Goal: Task Accomplishment & Management: Use online tool/utility

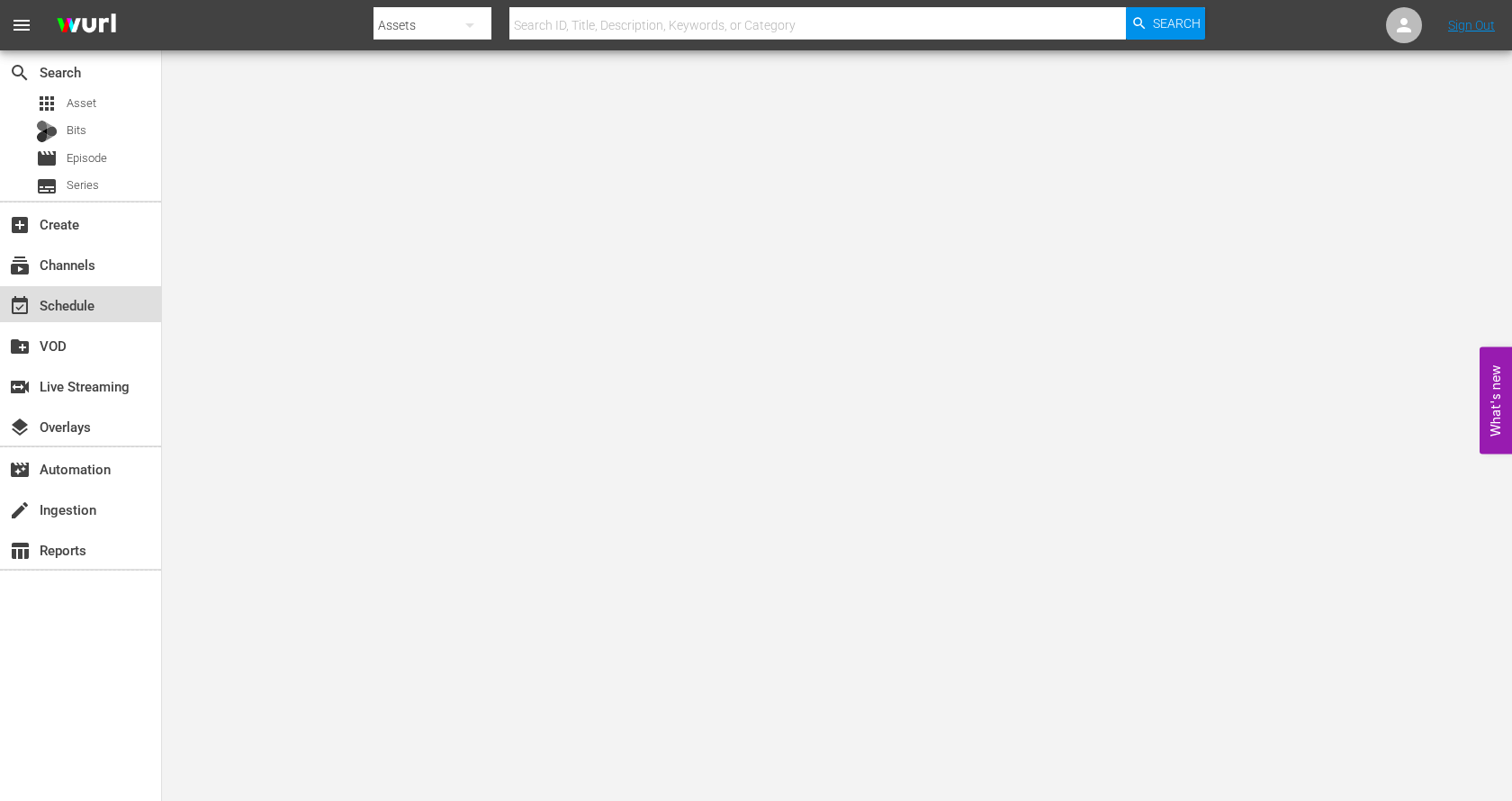
click at [87, 286] on div "event_available Schedule" at bounding box center [80, 303] width 161 height 36
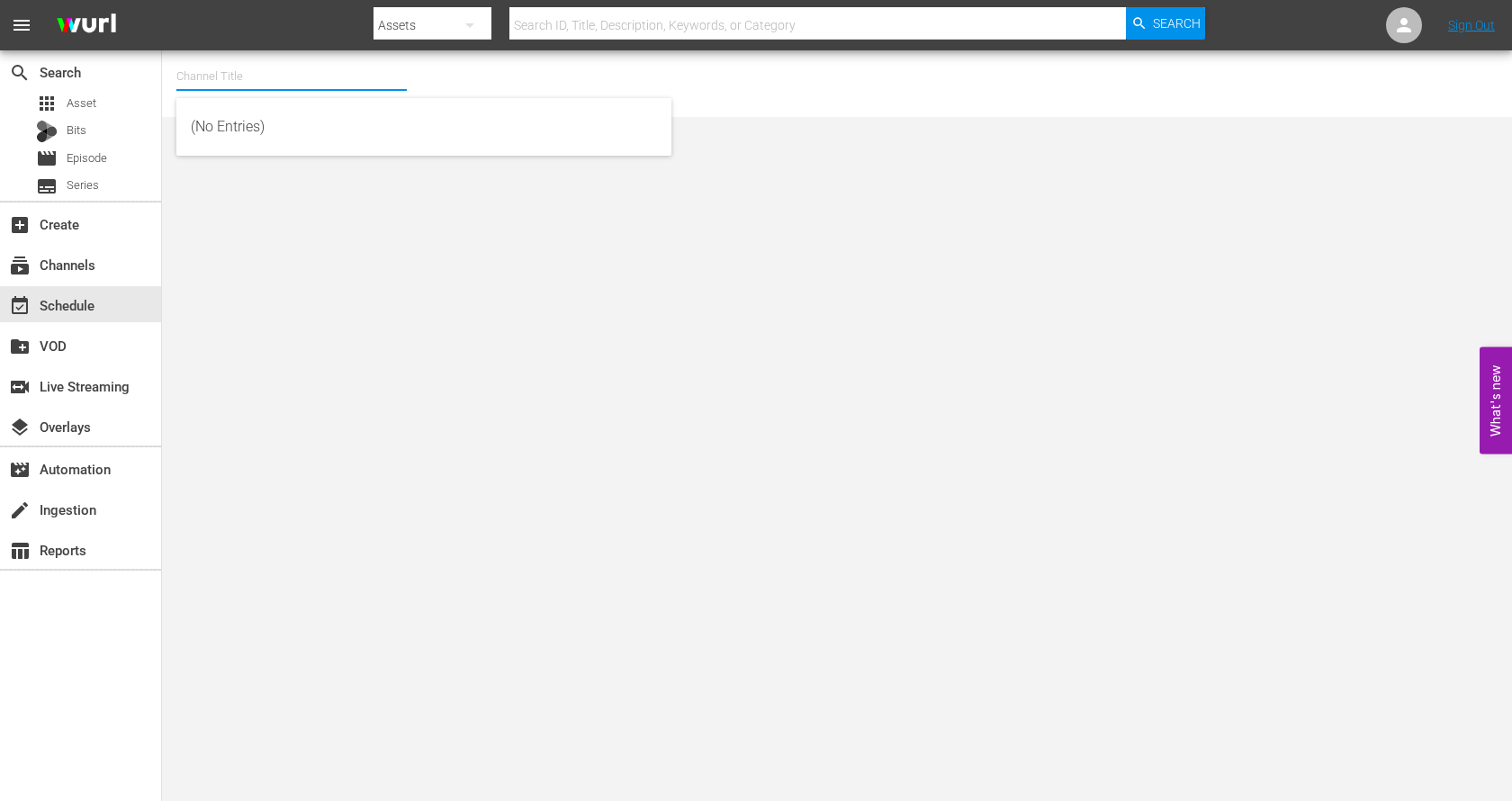
click at [276, 76] on input "text" at bounding box center [292, 76] width 231 height 43
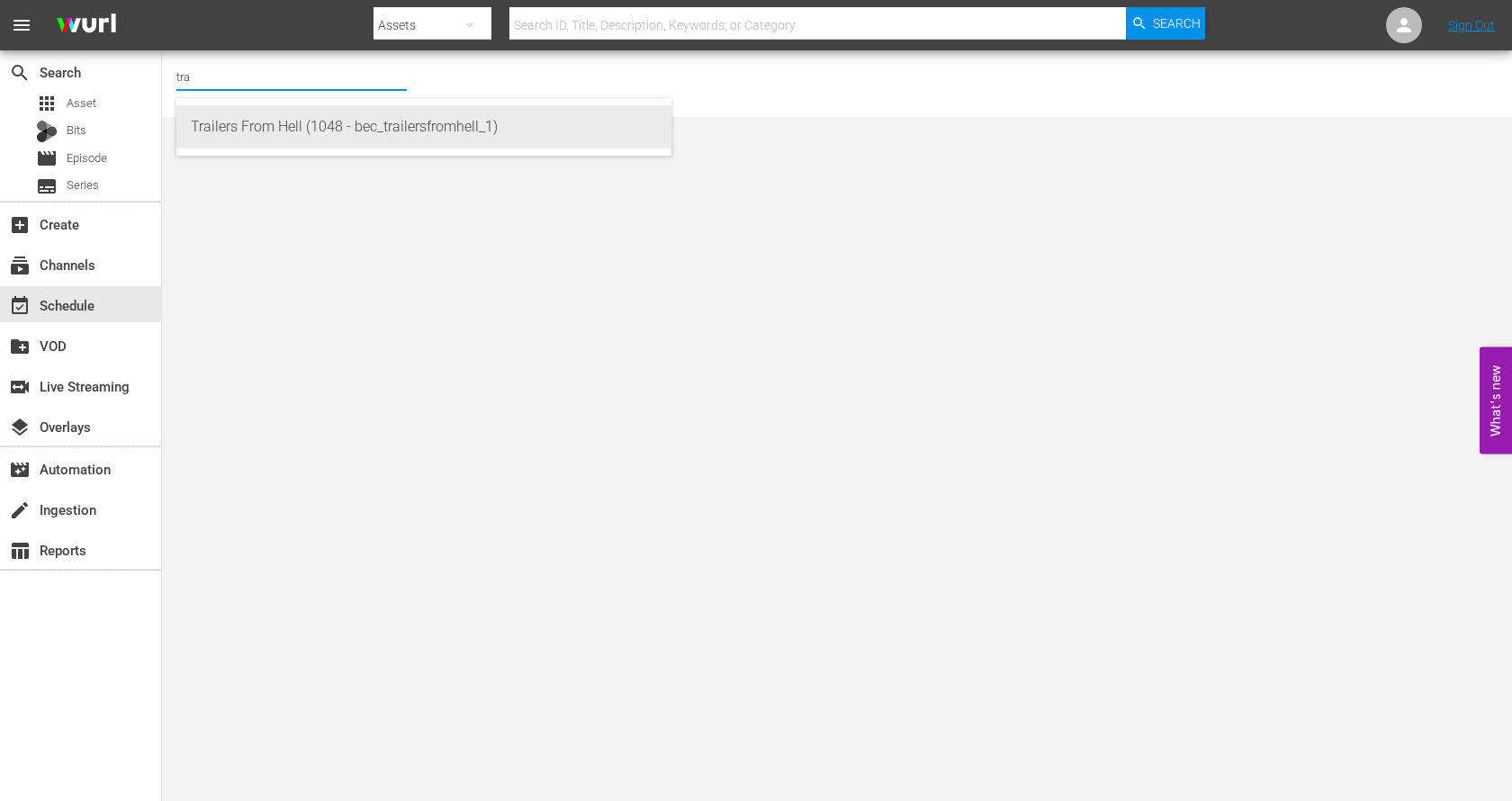
click at [288, 130] on div "Trailers From Hell (1048 - bec_trailersfromhell_1)" at bounding box center [424, 126] width 466 height 43
type input "Trailers From Hell (1048 - bec_trailersfromhell_1)"
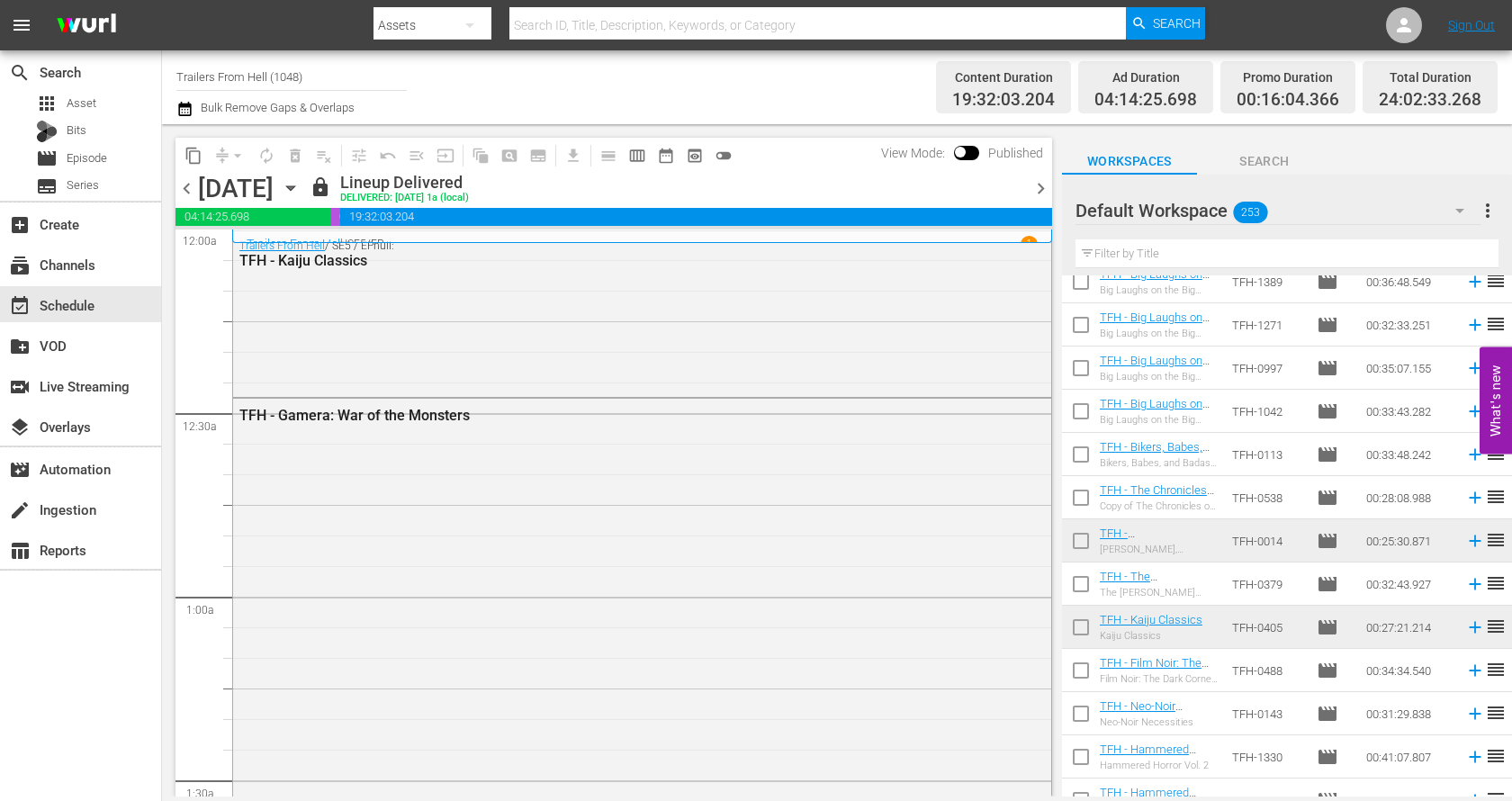
scroll to position [8912, 0]
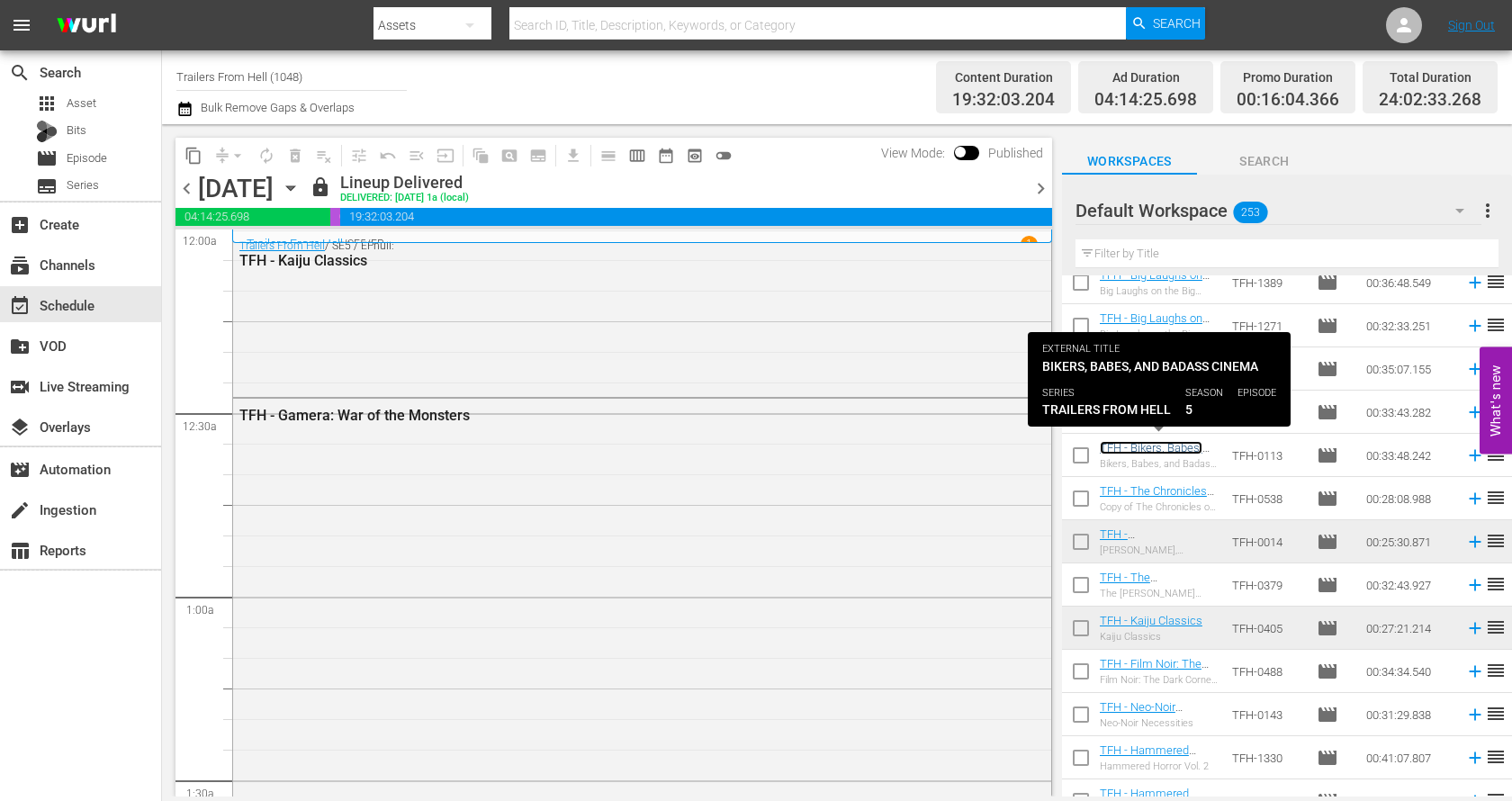
click at [1134, 443] on link "TFH - Bikers, Babes, and Badass Cinema" at bounding box center [1151, 455] width 102 height 27
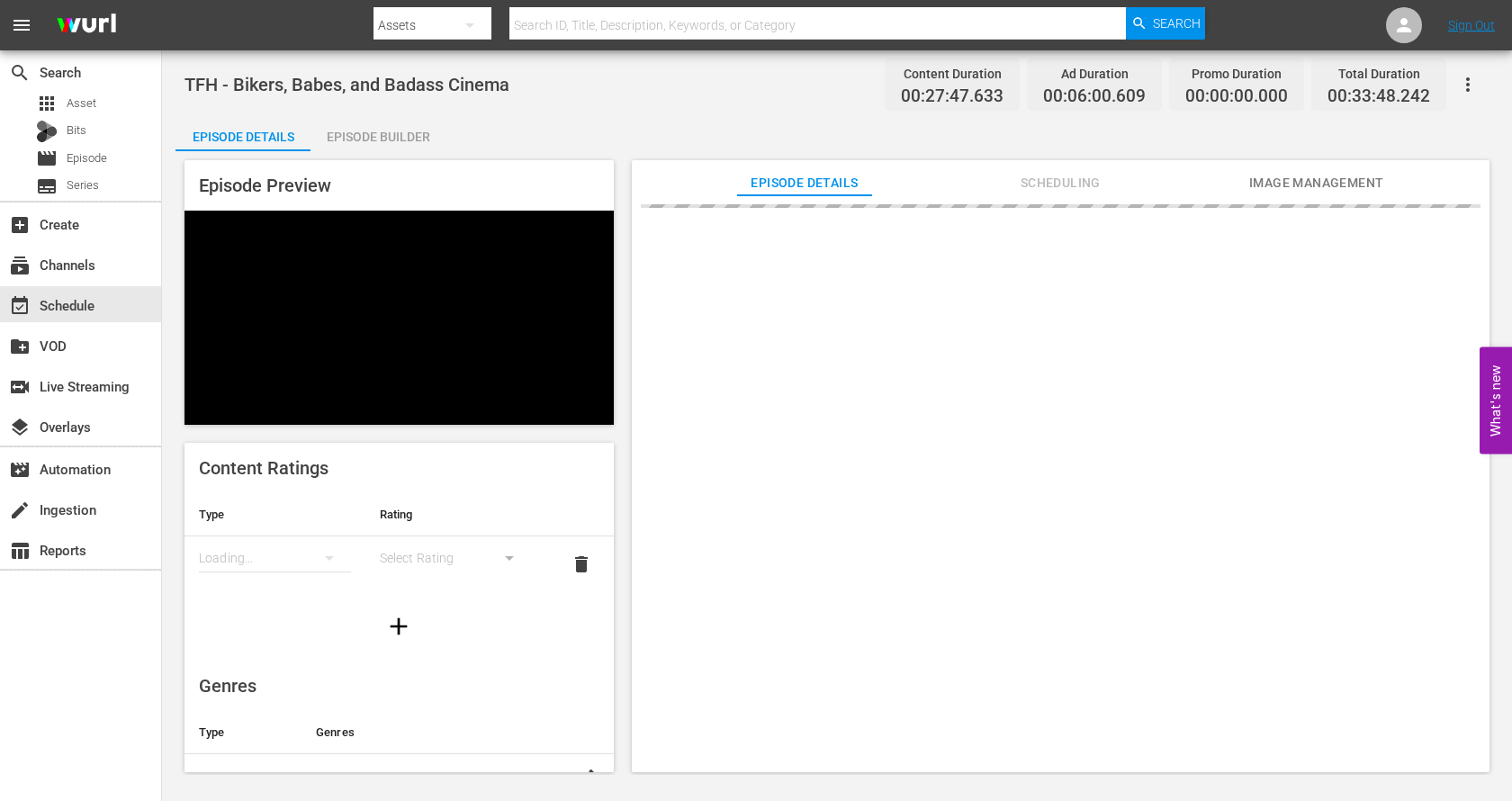
click at [370, 140] on div "Episode Builder" at bounding box center [378, 136] width 135 height 43
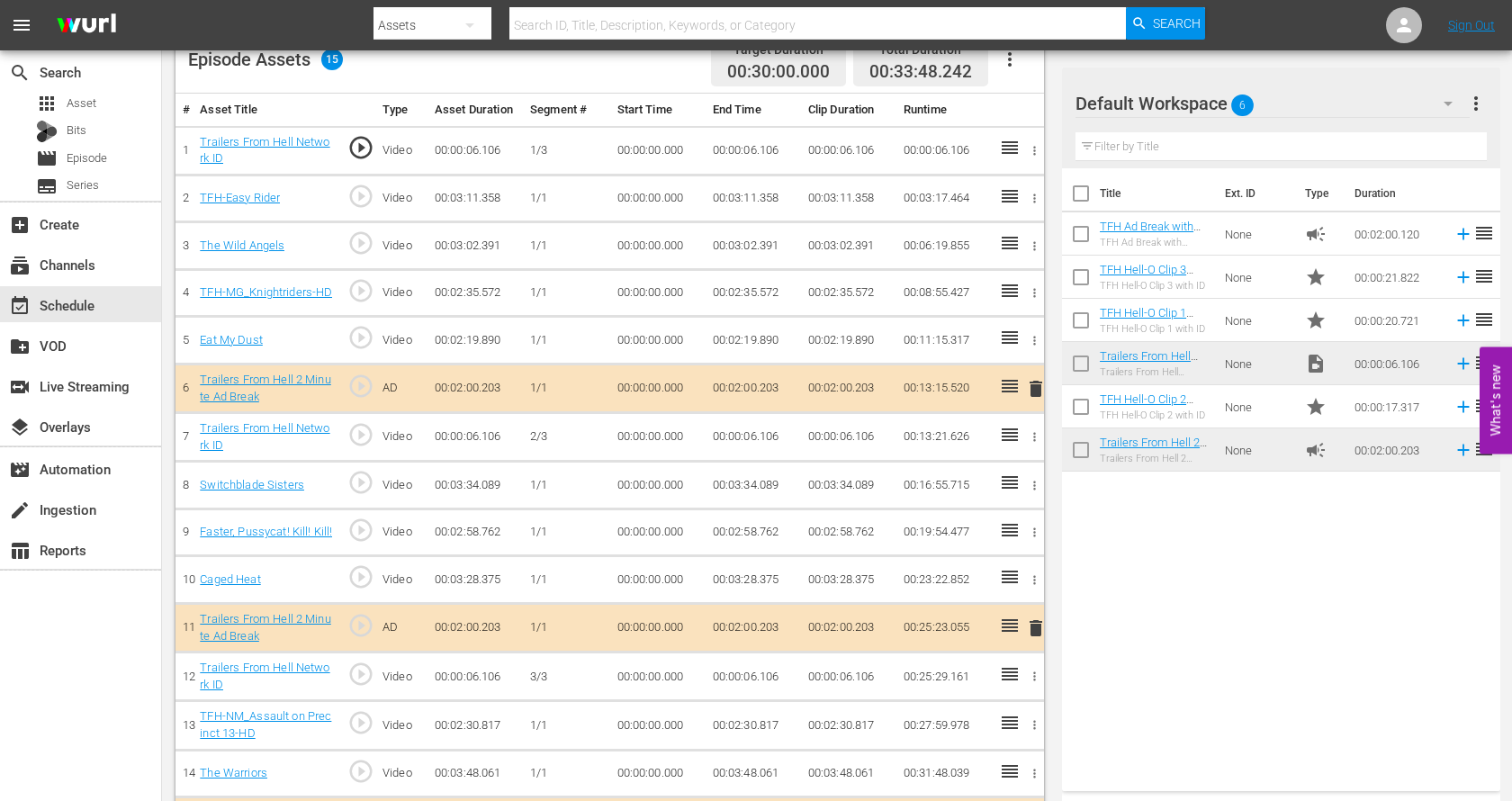
scroll to position [489, 0]
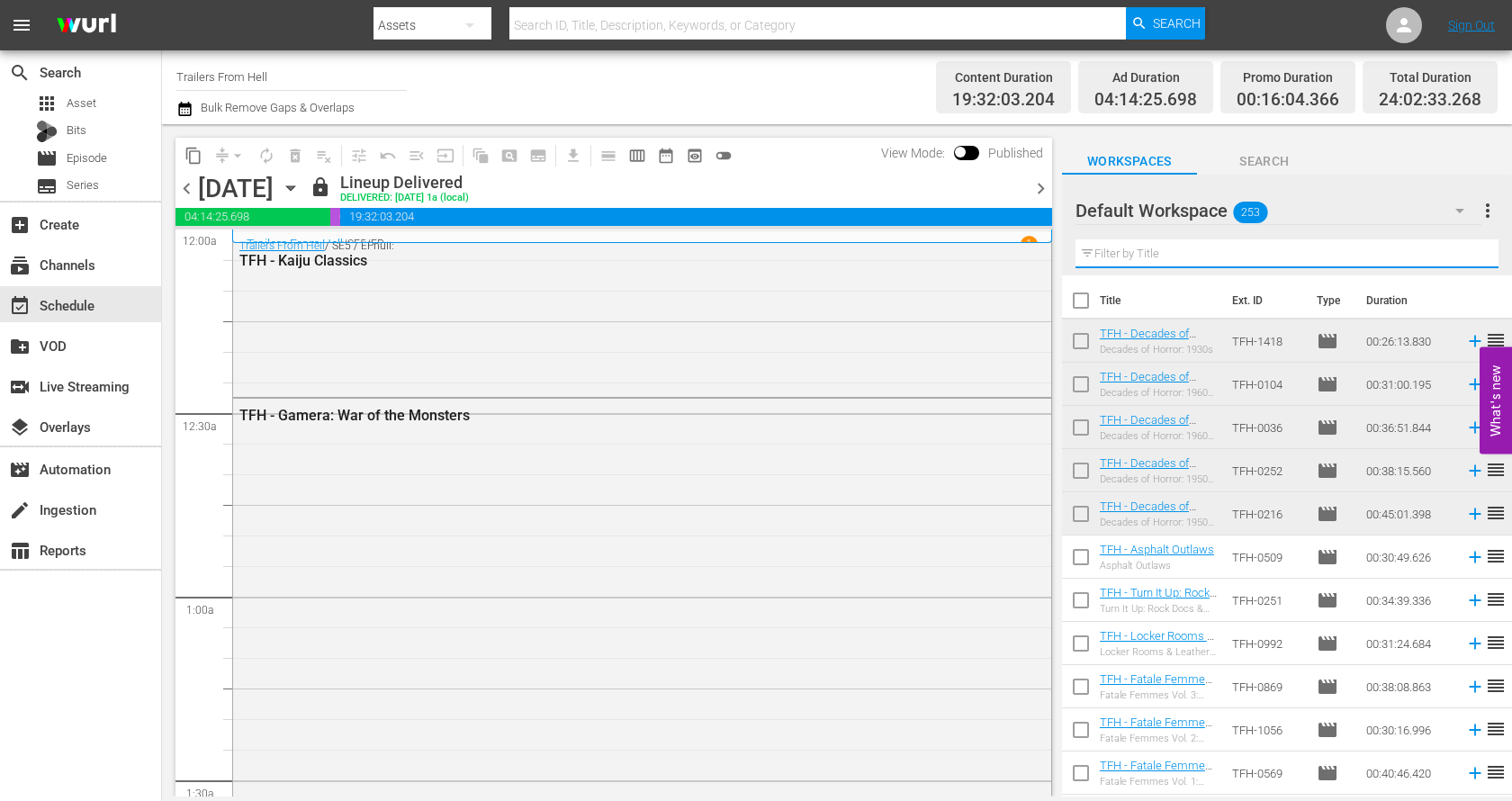
click at [1162, 252] on input "text" at bounding box center [1287, 254] width 423 height 29
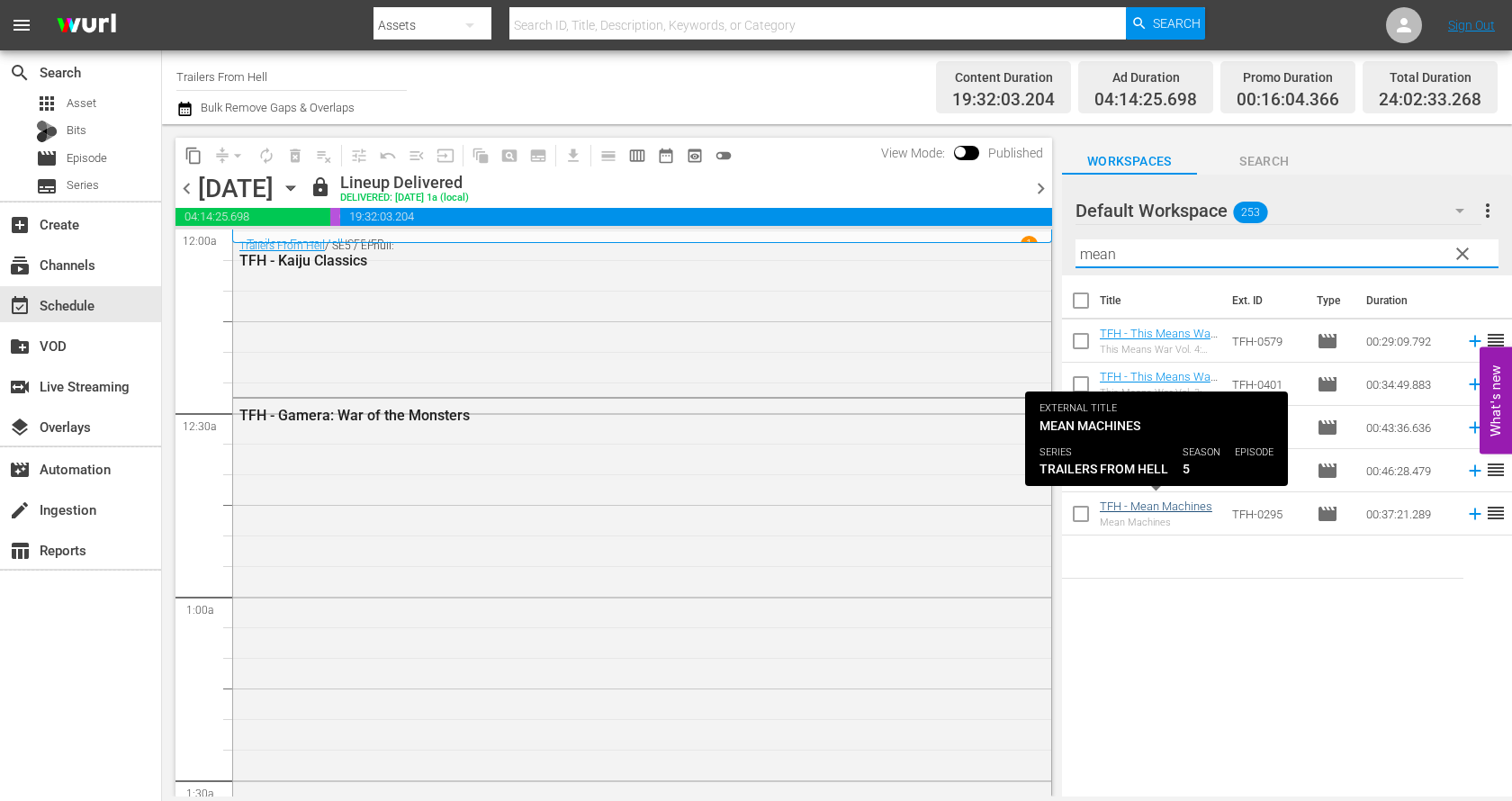
type input "mean"
click at [1178, 507] on link "TFH - Mean Machines" at bounding box center [1156, 506] width 113 height 14
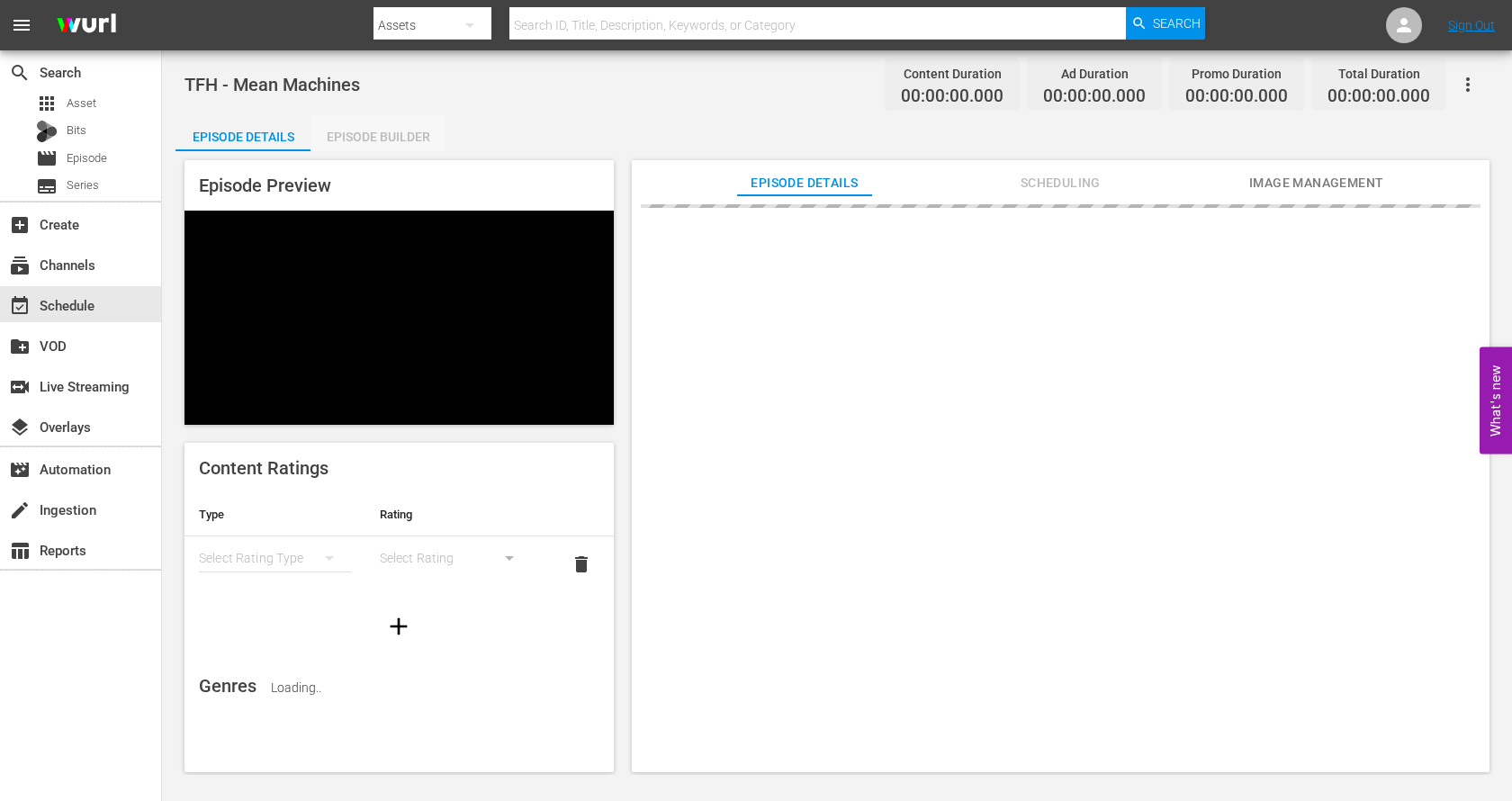
click at [382, 131] on div "Episode Builder" at bounding box center [378, 136] width 135 height 43
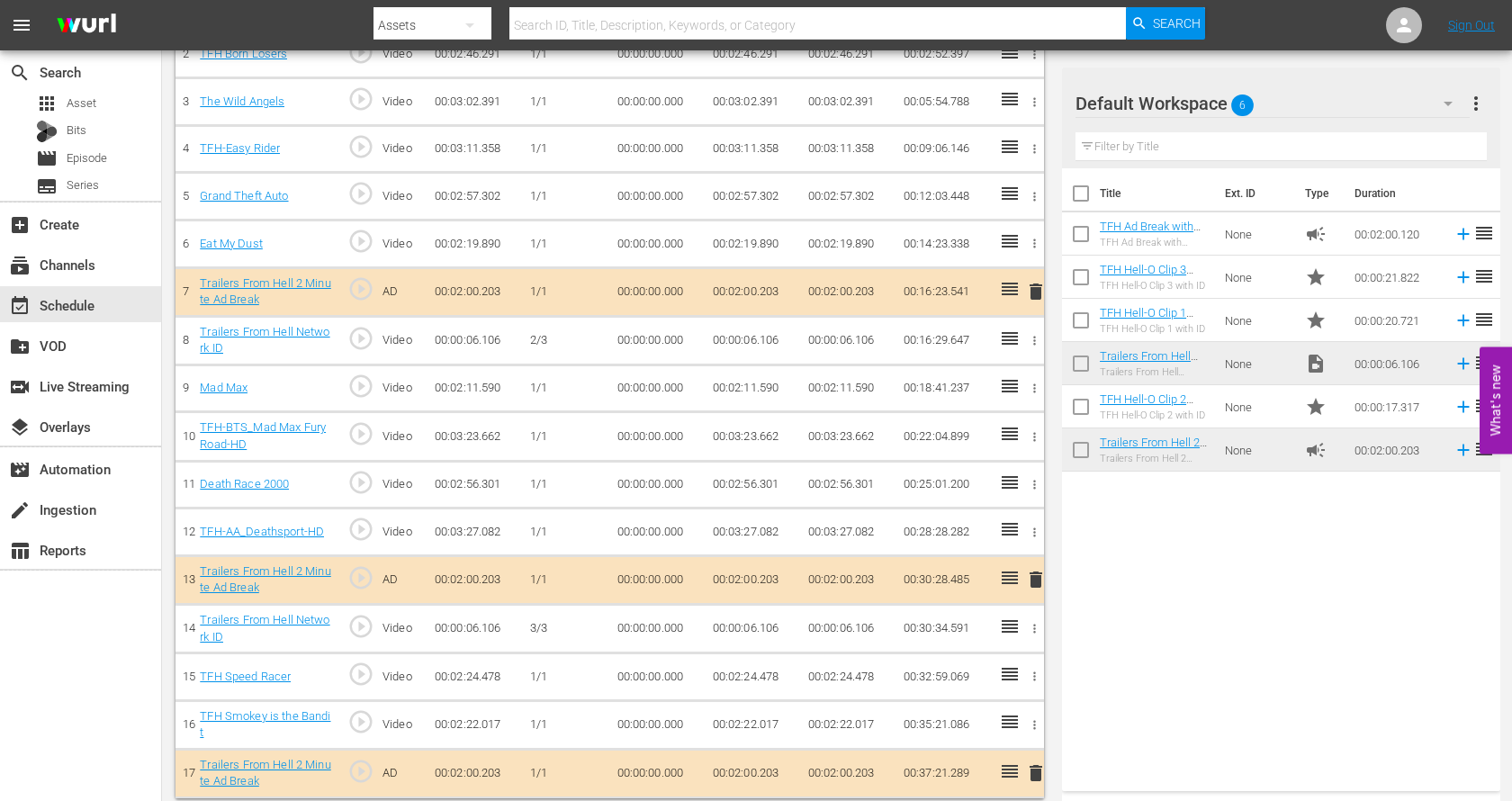
scroll to position [641, 0]
click at [290, 709] on link "TFH Smokey is the Bandit" at bounding box center [265, 725] width 130 height 31
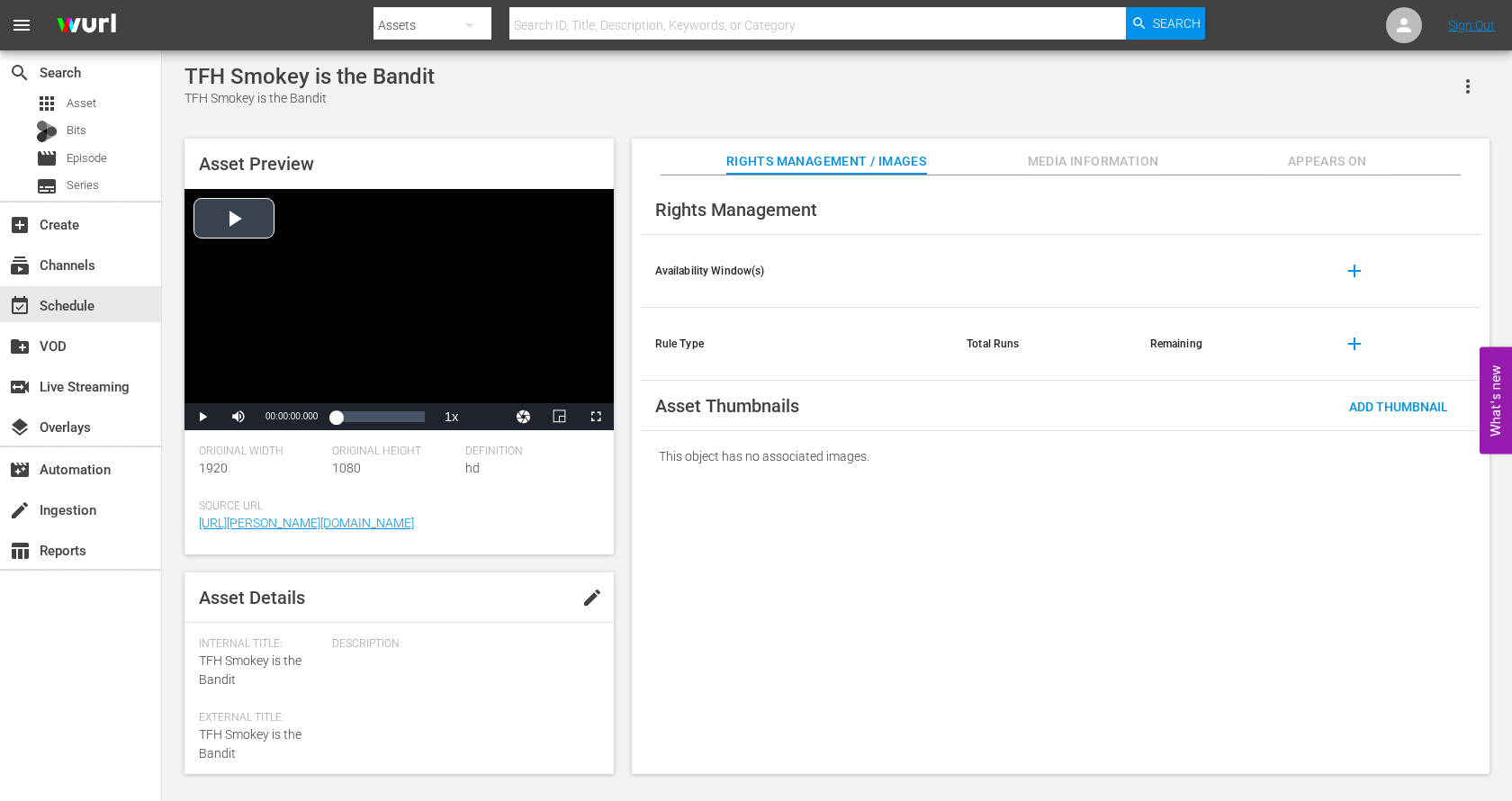
click at [236, 217] on div "Video Player" at bounding box center [399, 296] width 430 height 214
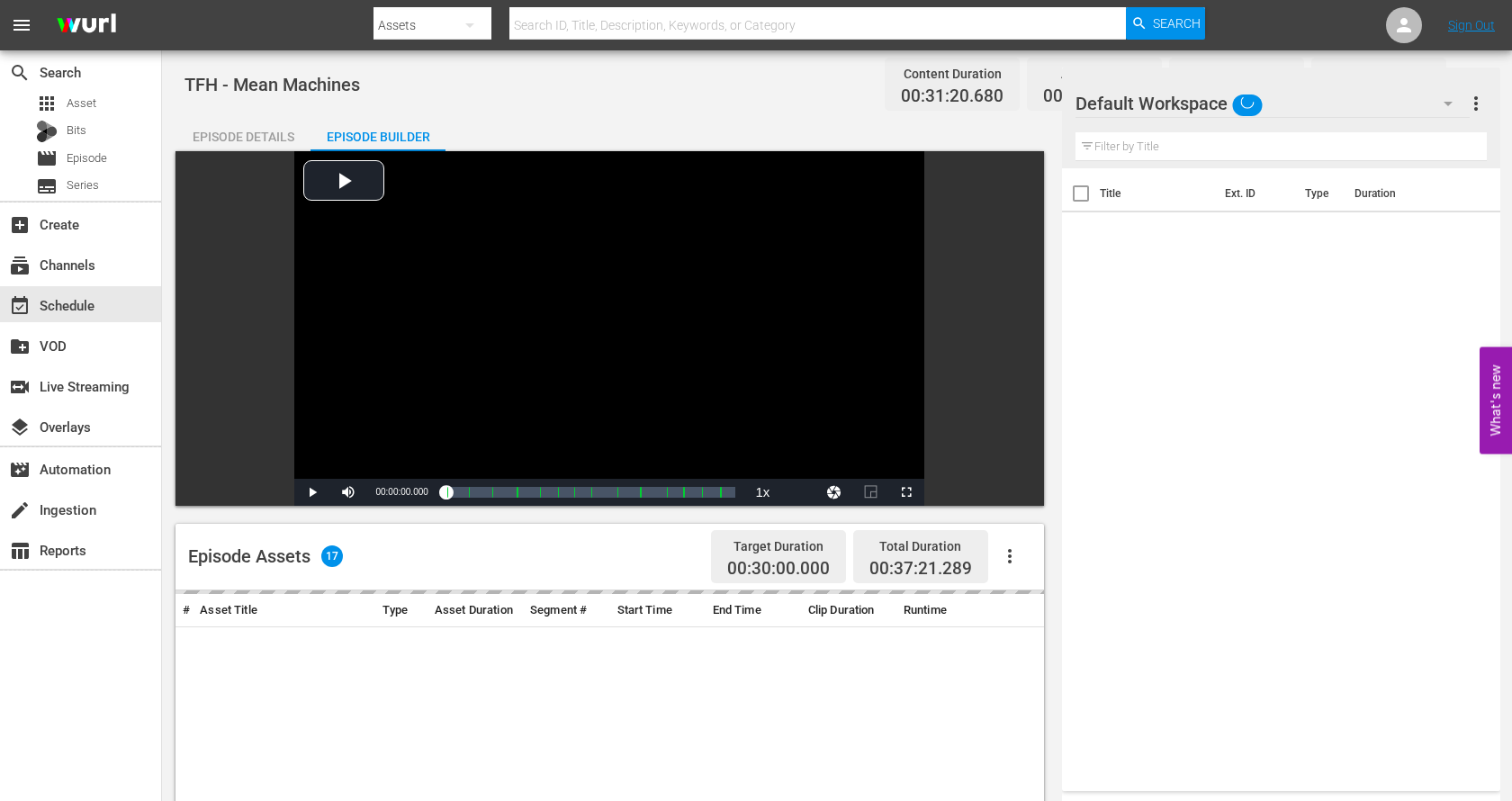
scroll to position [468, 0]
